Goal: Transaction & Acquisition: Purchase product/service

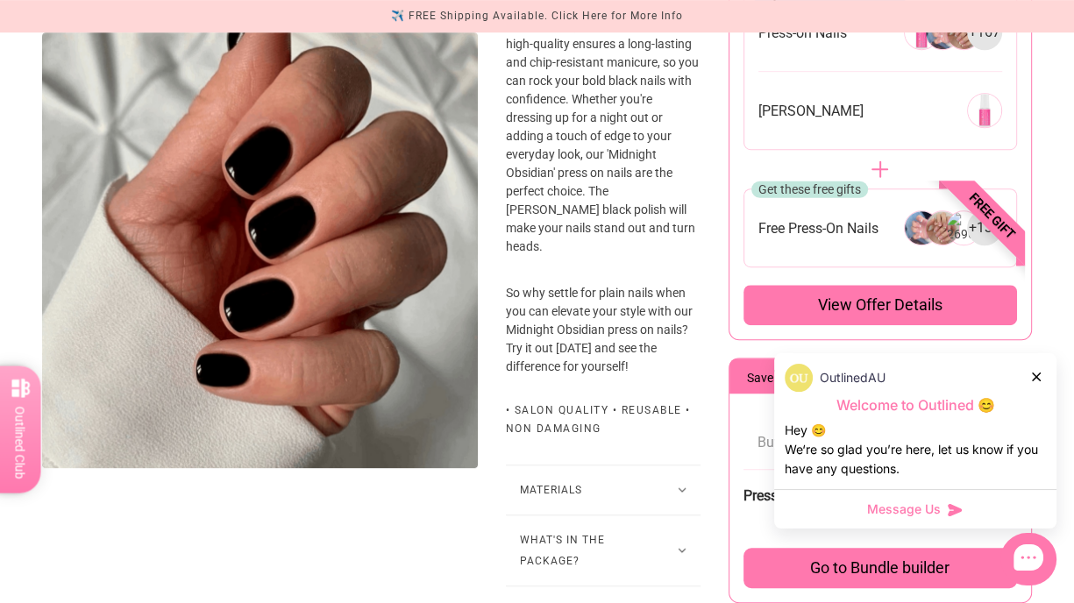
scroll to position [802, 0]
click at [1036, 380] on icon at bounding box center [1036, 377] width 9 height 9
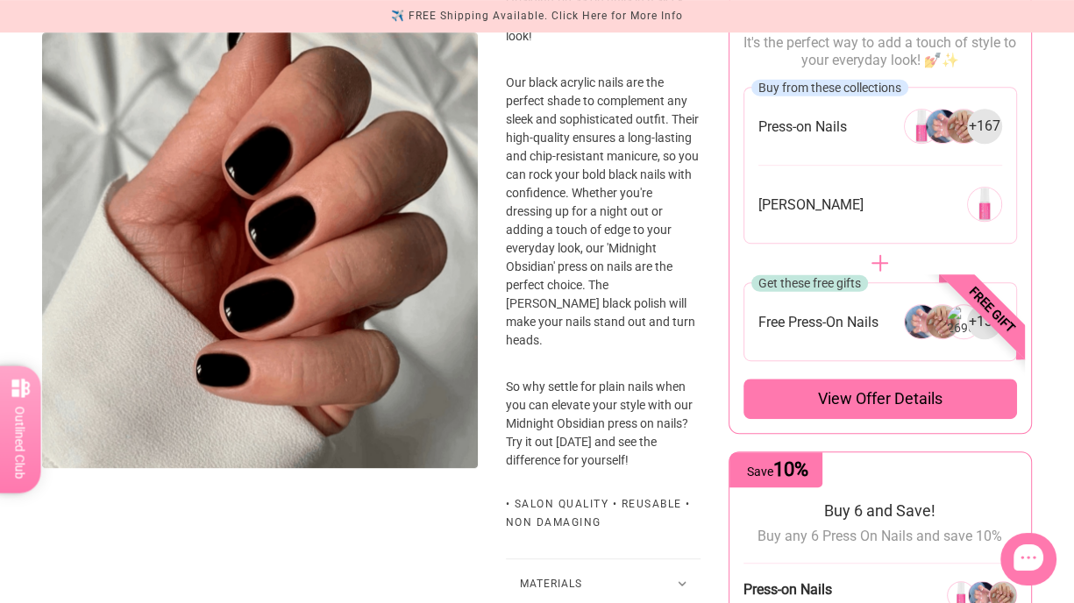
scroll to position [0, 0]
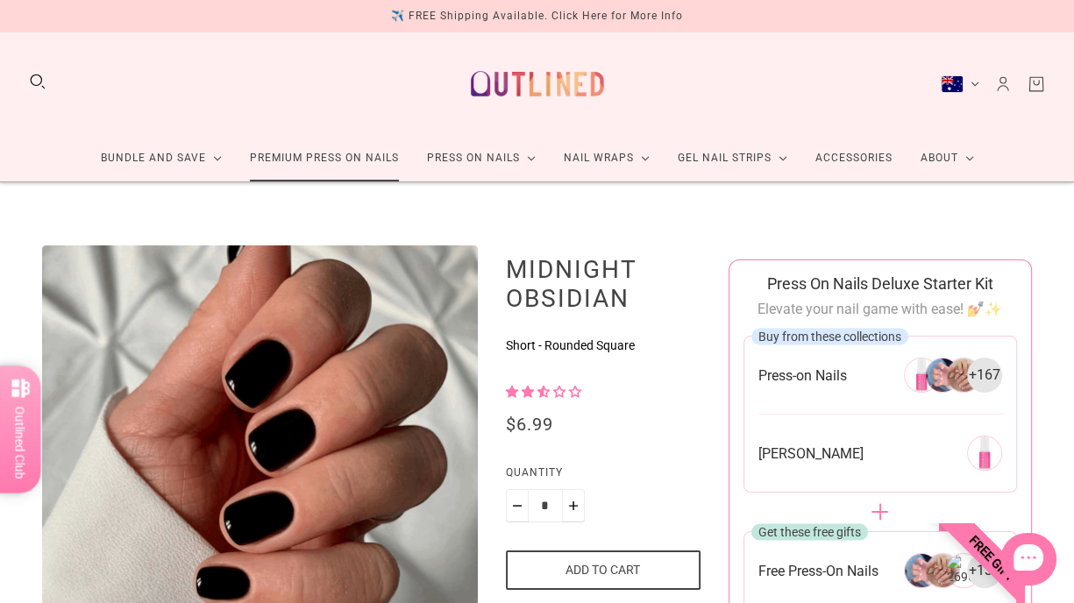
click at [366, 154] on link "Premium Press On Nails" at bounding box center [324, 158] width 177 height 46
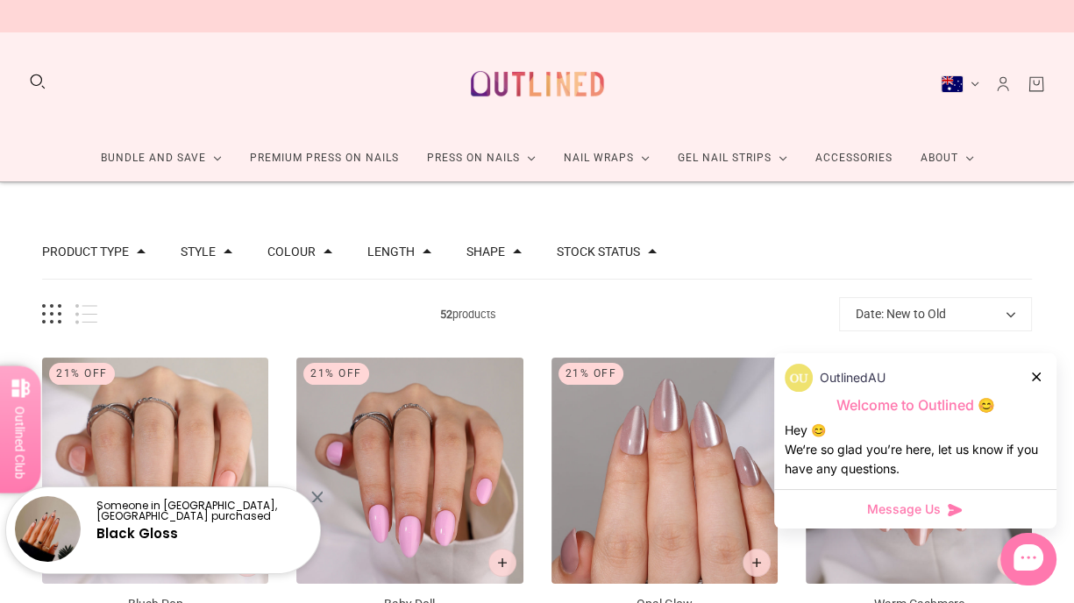
click at [405, 262] on div "Product type Press on Manicure 51 Style Cat Eye 4 French 11 Glitter 1 Nail Art …" at bounding box center [537, 252] width 990 height 54
click at [396, 246] on button "Length" at bounding box center [390, 252] width 47 height 12
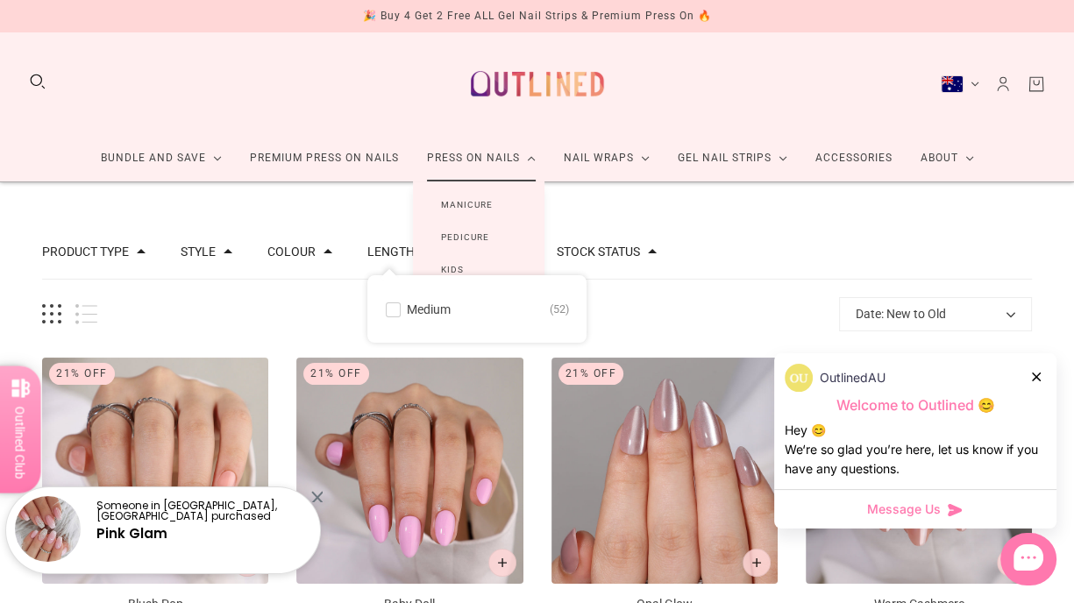
click at [473, 200] on link "Manicure" at bounding box center [467, 205] width 108 height 32
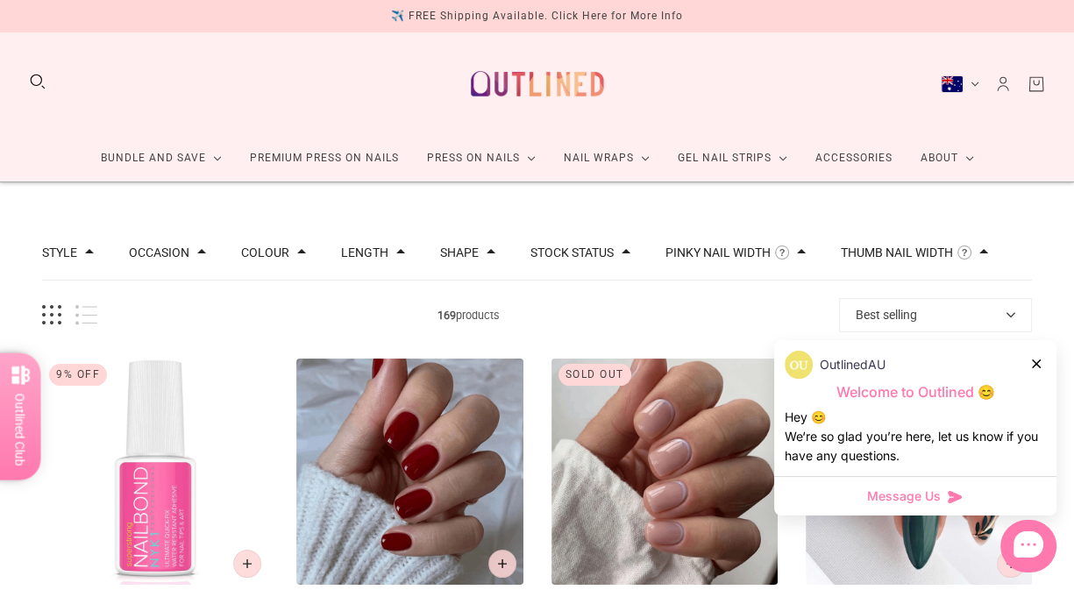
click at [1035, 360] on icon at bounding box center [1036, 364] width 9 height 9
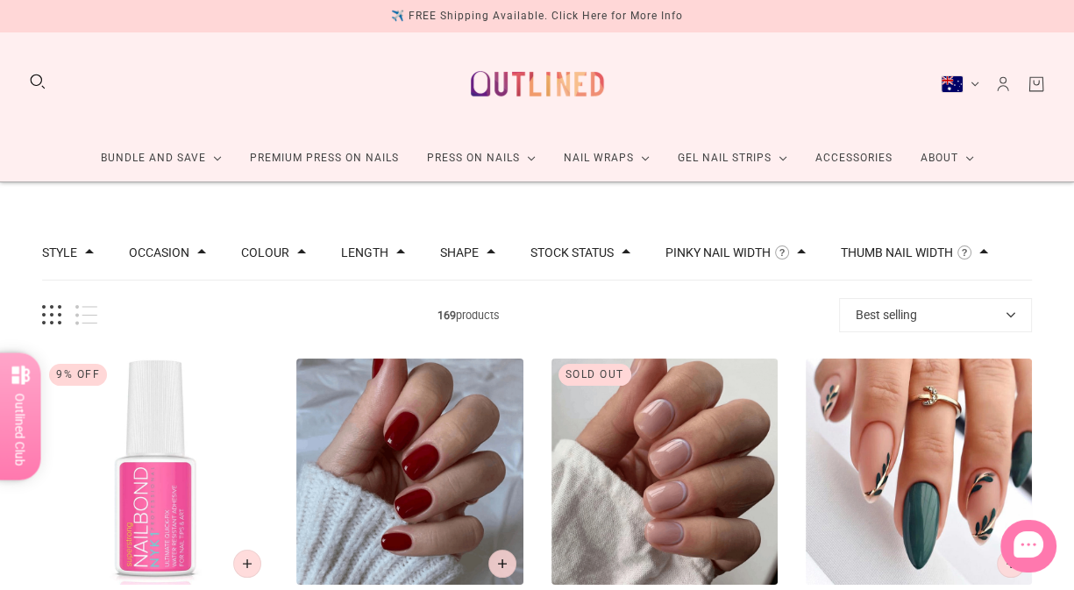
click at [367, 253] on button "Length" at bounding box center [364, 252] width 47 height 12
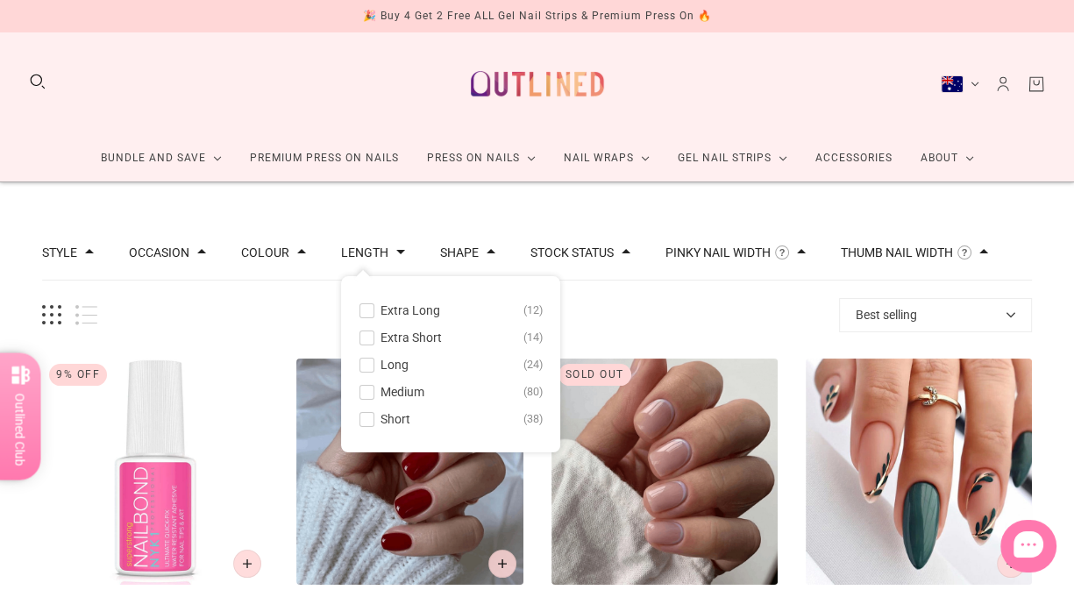
click at [360, 339] on span at bounding box center [366, 337] width 13 height 13
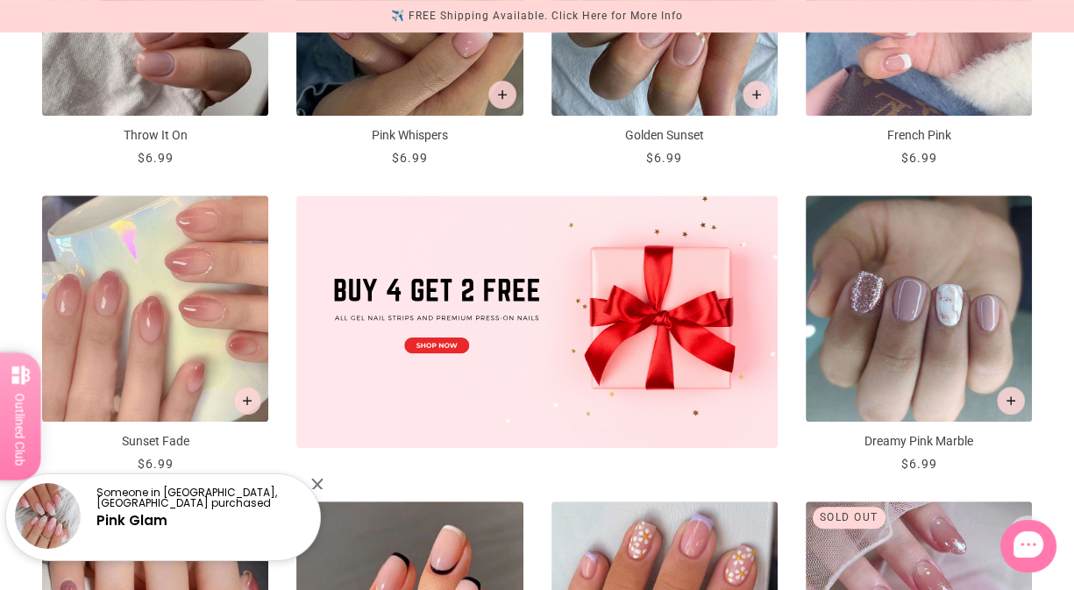
scroll to position [589, 0]
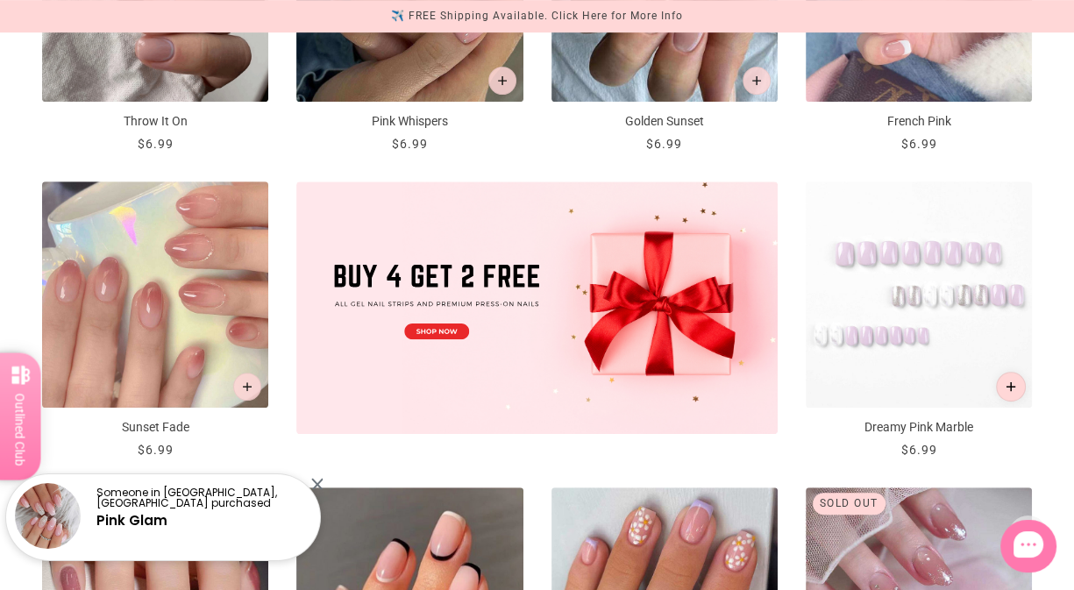
click at [1014, 382] on icon "Add to cart" at bounding box center [1012, 387] width 10 height 10
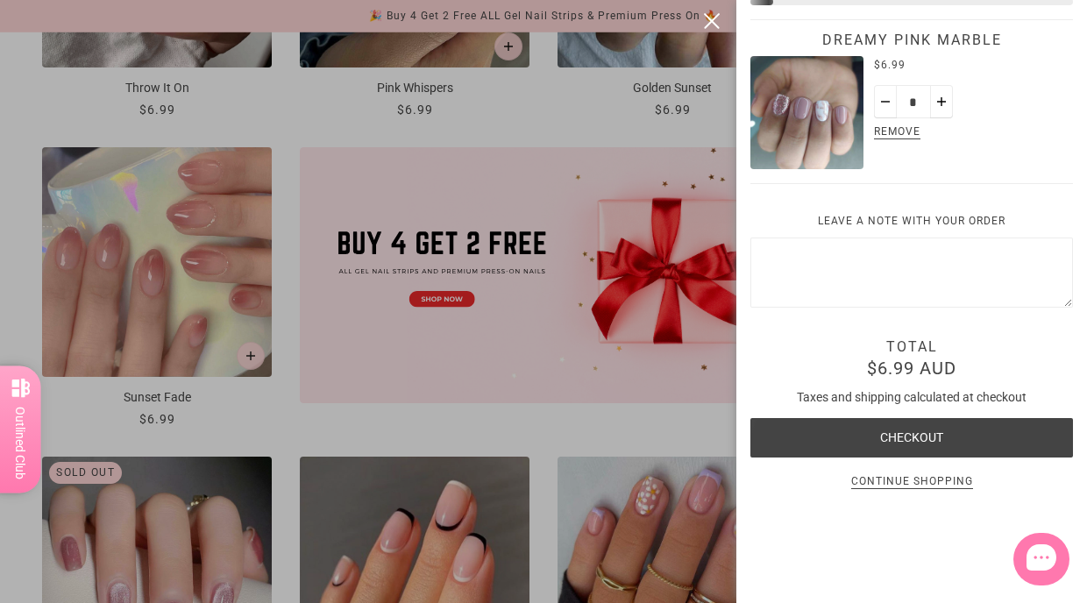
scroll to position [125, 0]
click at [705, 23] on button "close" at bounding box center [711, 21] width 21 height 21
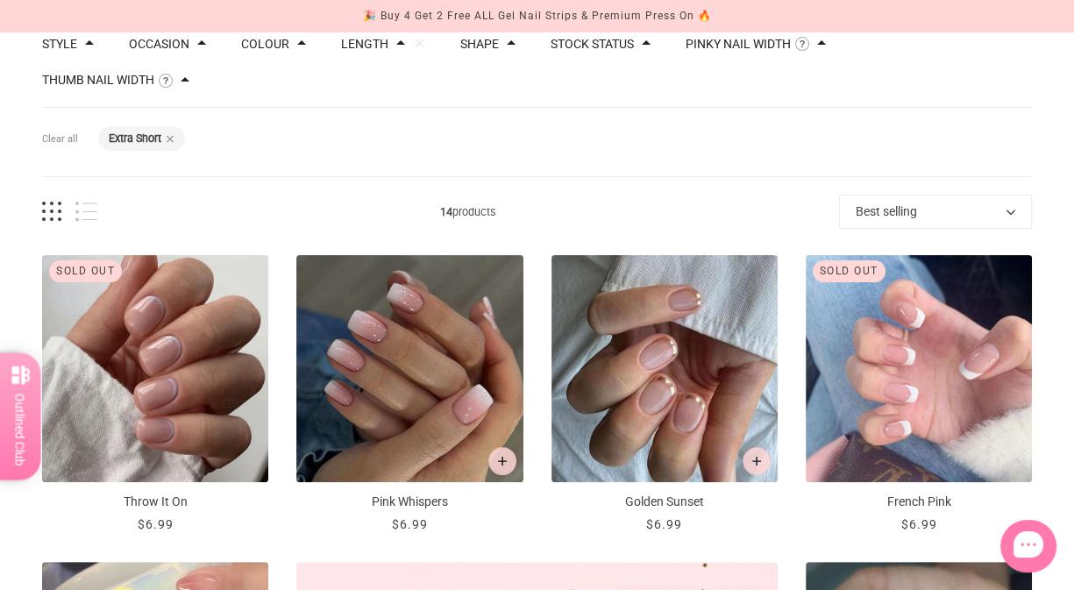
scroll to position [0, 7]
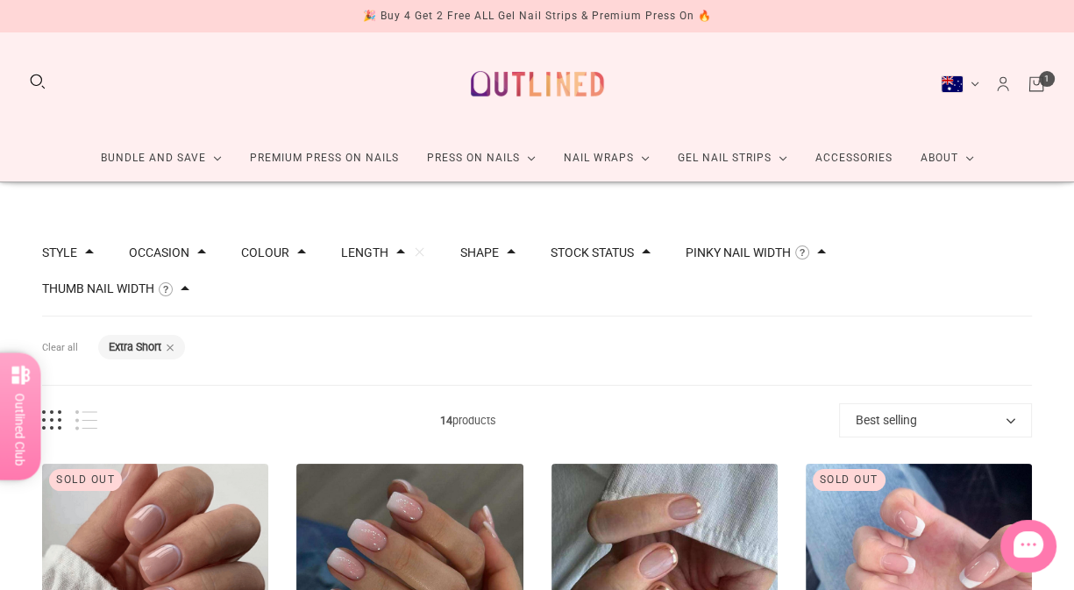
click at [1034, 84] on icon "Cart" at bounding box center [1036, 84] width 19 height 19
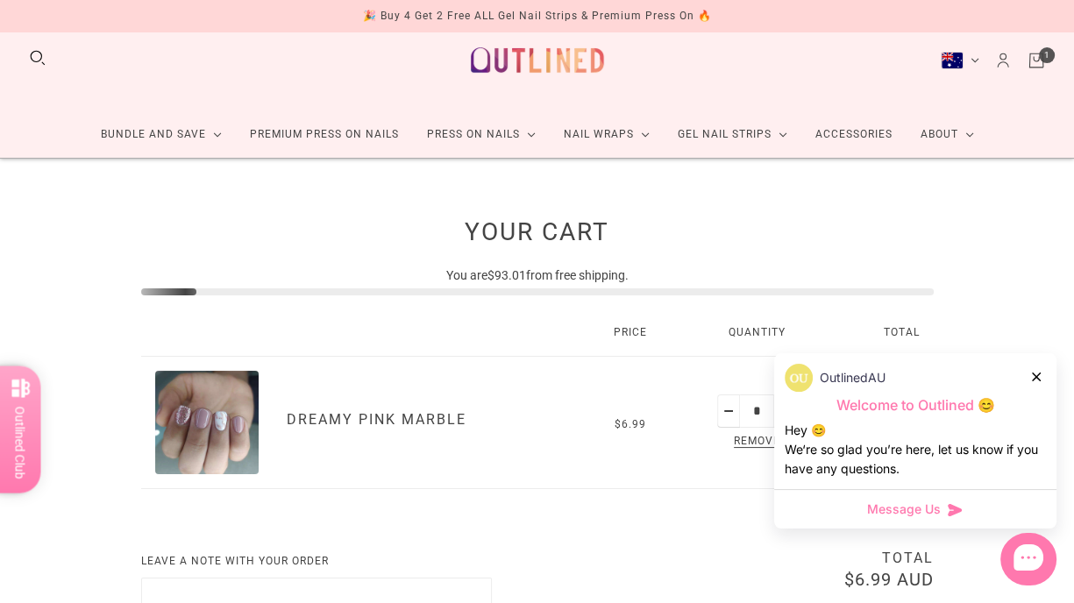
scroll to position [25, 0]
click at [1038, 375] on icon at bounding box center [1036, 377] width 9 height 9
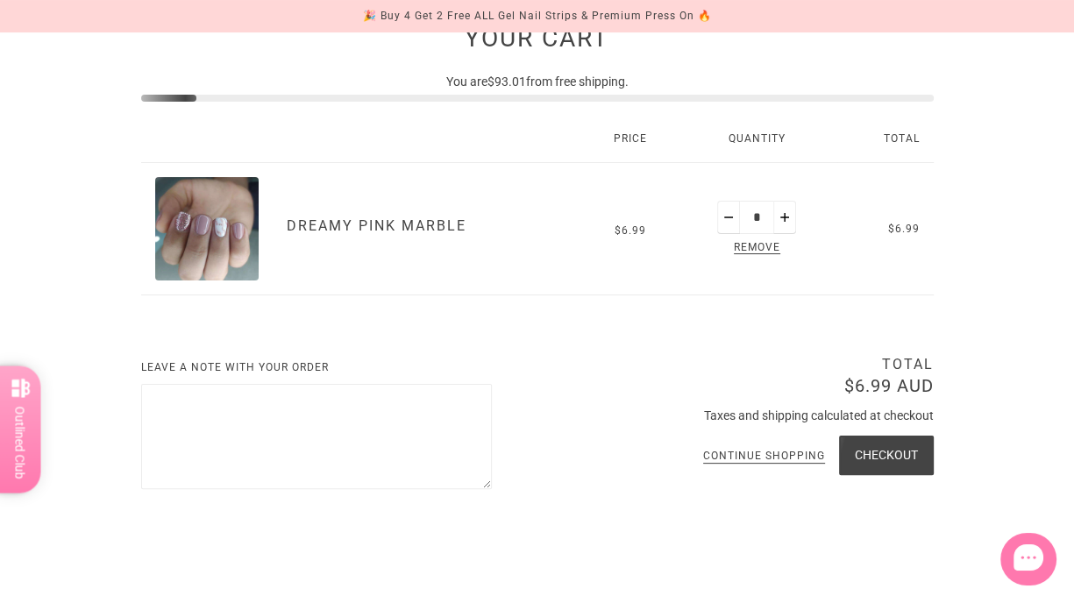
scroll to position [0, 0]
